Goal: Transaction & Acquisition: Purchase product/service

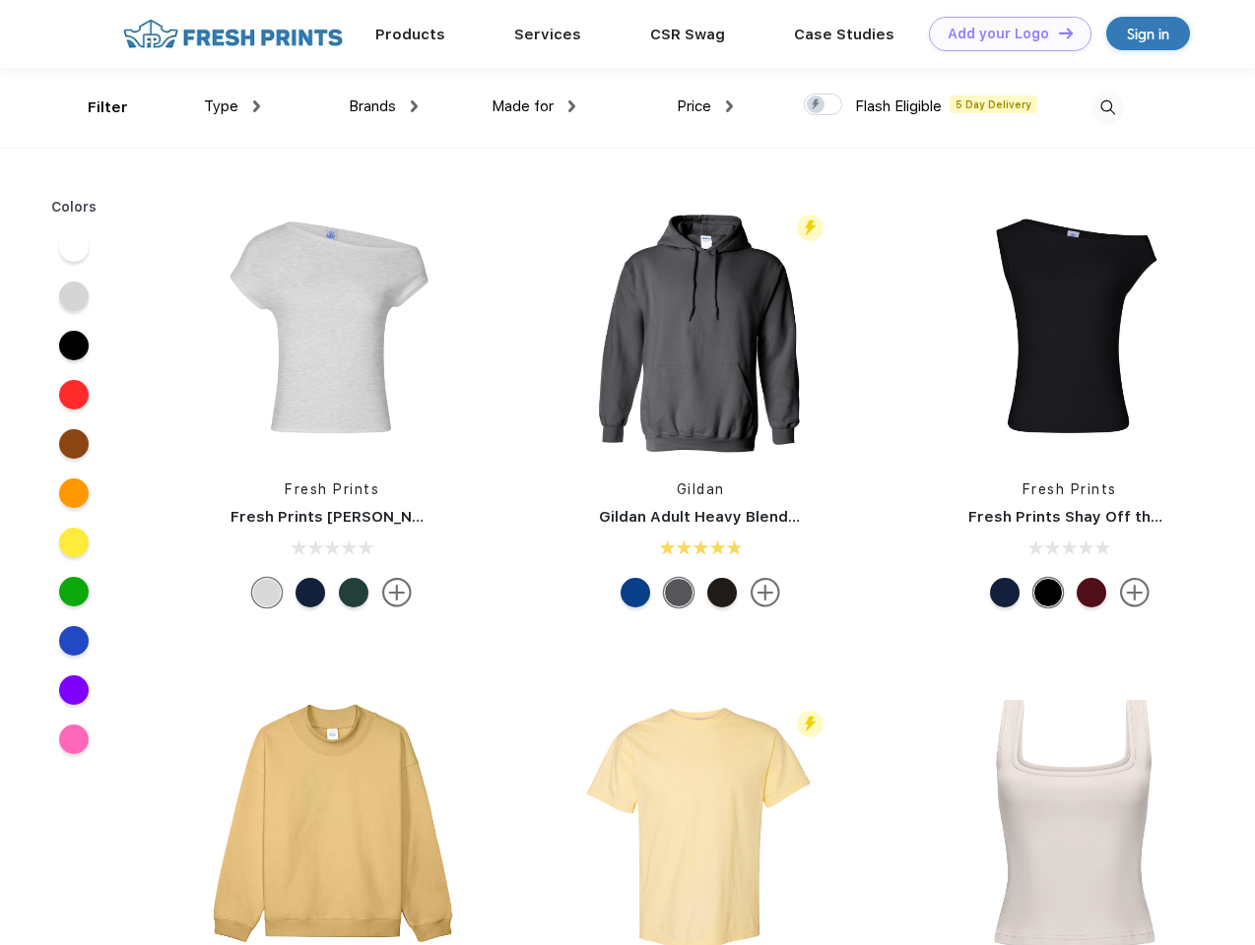
click at [1002, 33] on link "Add your Logo Design Tool" at bounding box center [1010, 34] width 162 height 34
click at [0, 0] on div "Design Tool" at bounding box center [0, 0] width 0 height 0
click at [1057, 32] on link "Add your Logo Design Tool" at bounding box center [1010, 34] width 162 height 34
click at [95, 107] on div "Filter" at bounding box center [108, 108] width 40 height 23
click at [232, 106] on span "Type" at bounding box center [221, 106] width 34 height 18
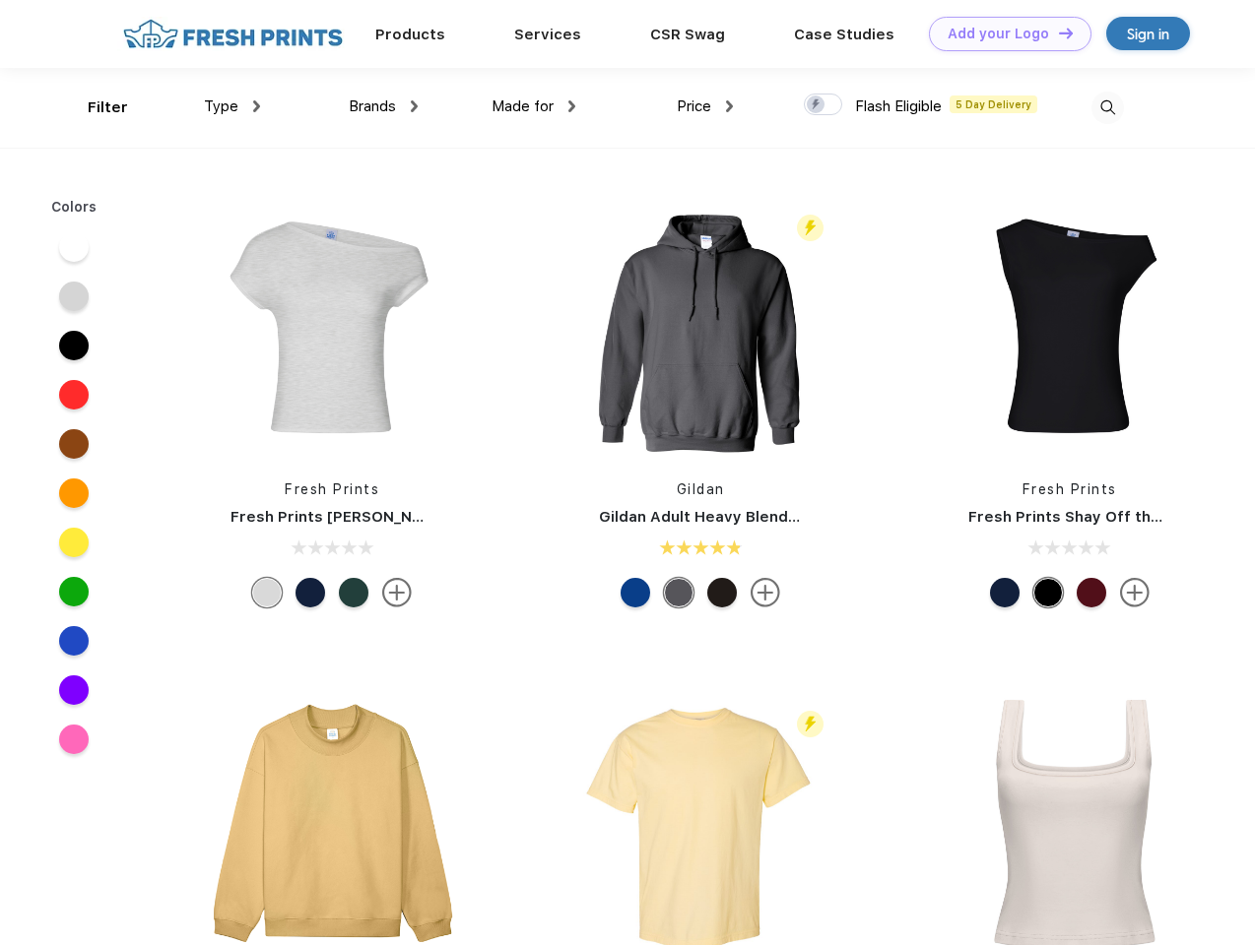
click at [383, 106] on span "Brands" at bounding box center [372, 106] width 47 height 18
click at [534, 106] on span "Made for" at bounding box center [522, 106] width 62 height 18
click at [705, 106] on span "Price" at bounding box center [693, 106] width 34 height 18
click at [823, 105] on div at bounding box center [823, 105] width 38 height 22
click at [816, 105] on input "checkbox" at bounding box center [810, 99] width 13 height 13
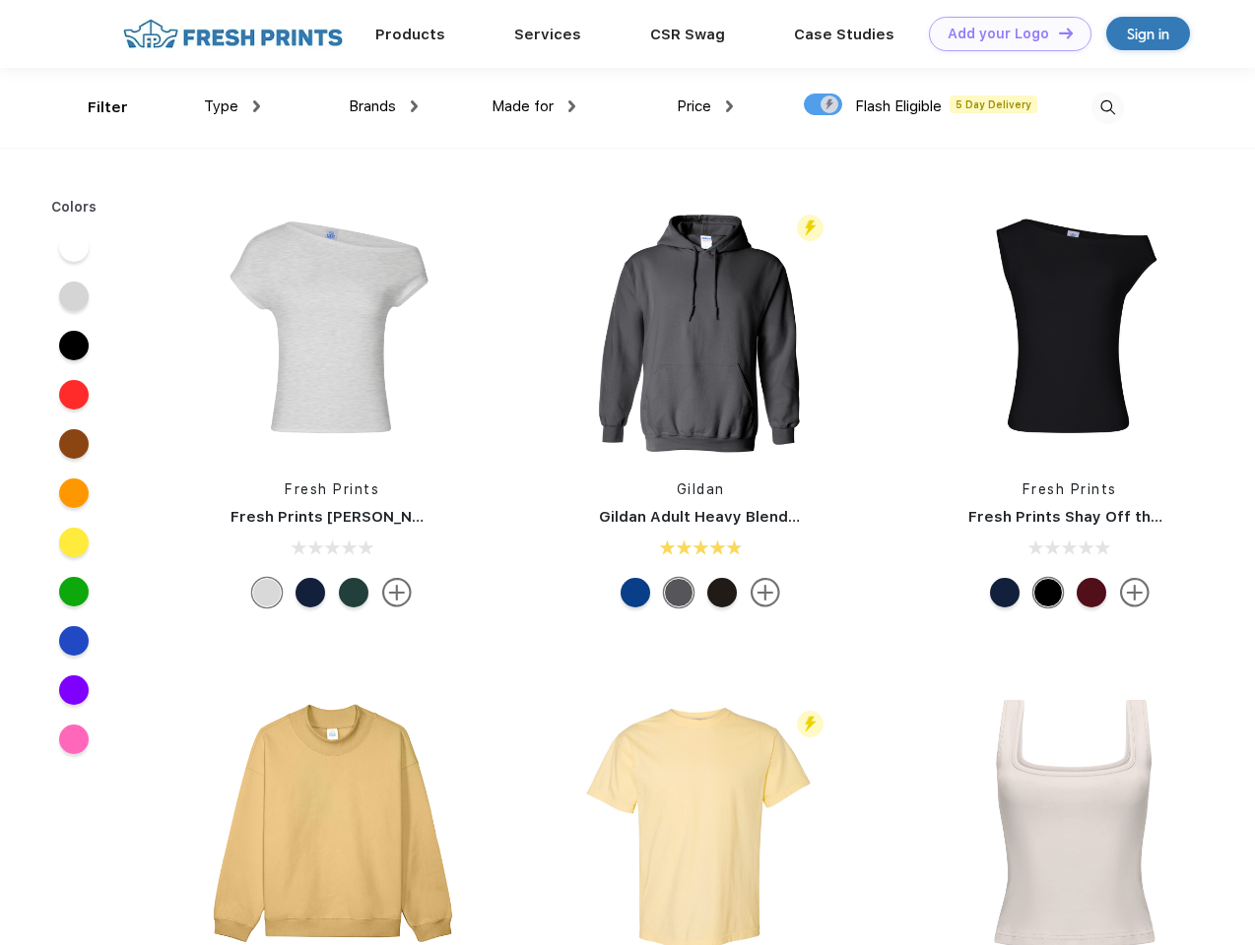
click at [1107, 107] on img at bounding box center [1107, 108] width 32 height 32
